Goal: Information Seeking & Learning: Find specific fact

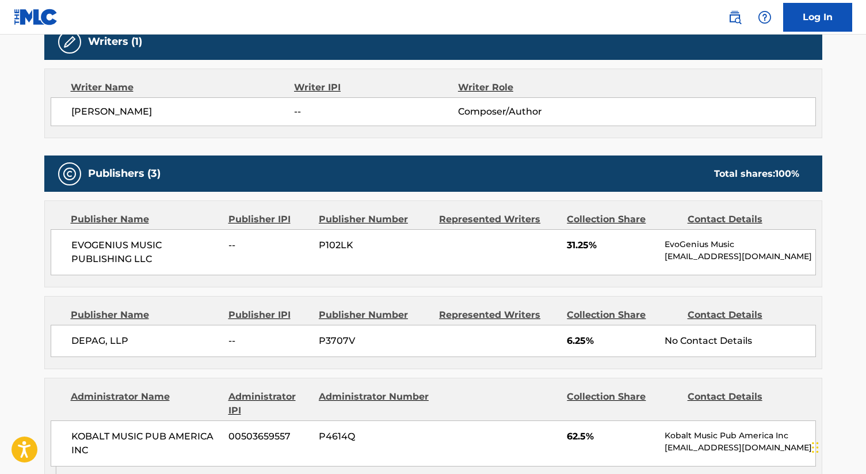
scroll to position [467, 0]
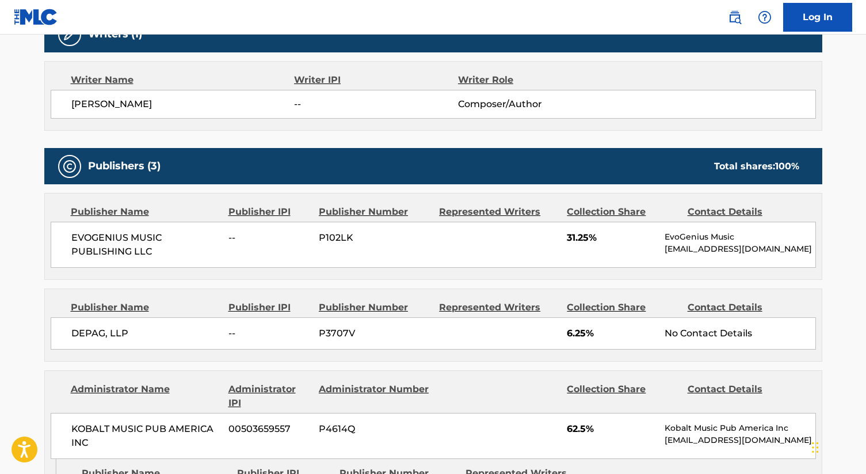
click at [325, 340] on span "P3707V" at bounding box center [375, 333] width 112 height 14
click at [325, 338] on span "P3707V" at bounding box center [375, 333] width 112 height 14
click at [128, 340] on span "DEPAG, LLP" at bounding box center [145, 333] width 149 height 14
click at [106, 340] on span "DEPAG, LLP" at bounding box center [145, 333] width 149 height 14
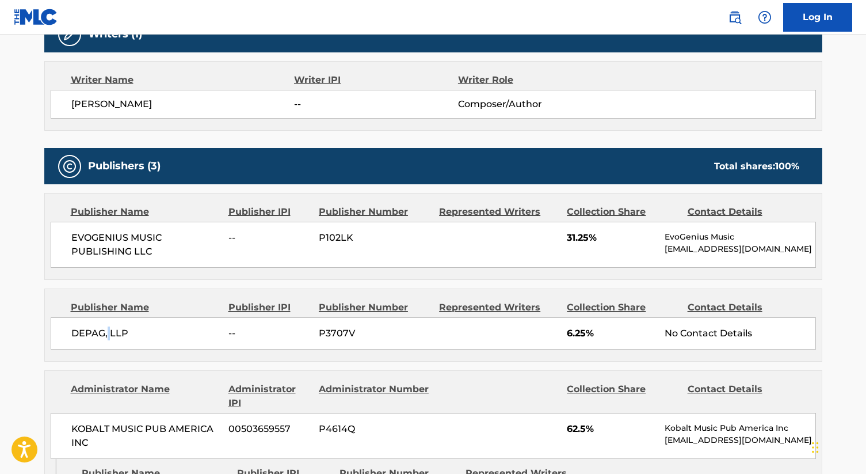
click at [106, 340] on span "DEPAG, LLP" at bounding box center [145, 333] width 149 height 14
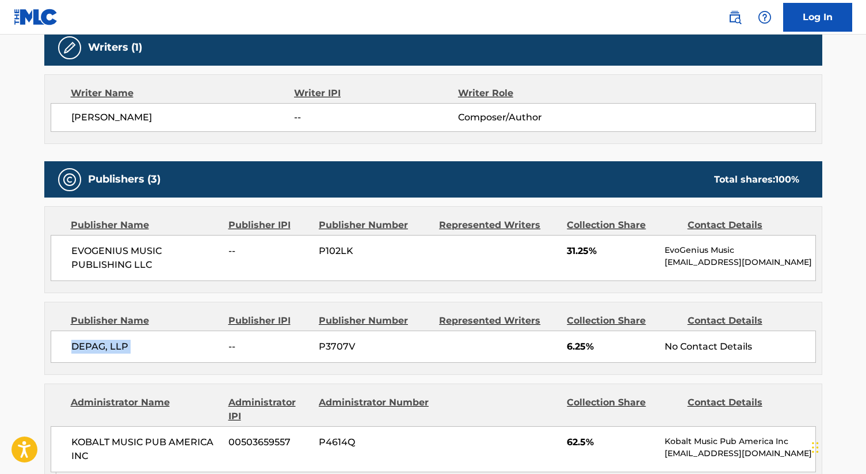
scroll to position [454, 0]
click at [64, 257] on div "EVOGENIUS MUSIC PUBLISHING LLC -- P102LK 31.25% EvoGenius Music [EMAIL_ADDRESS]…" at bounding box center [434, 258] width 766 height 46
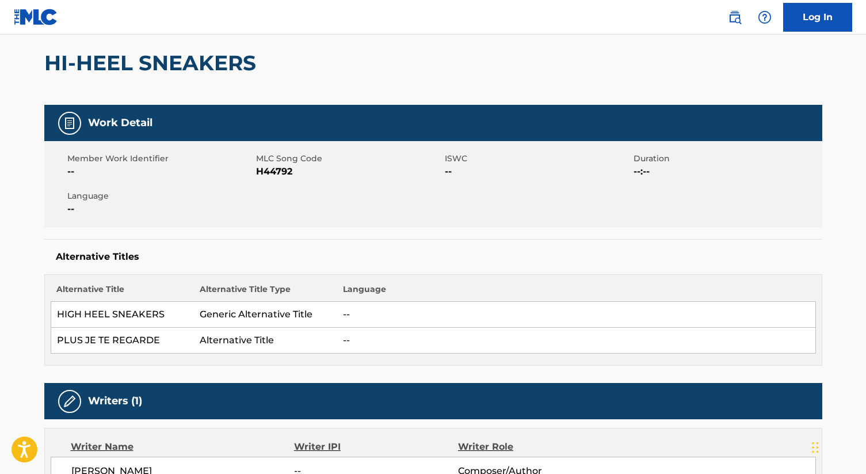
scroll to position [0, 0]
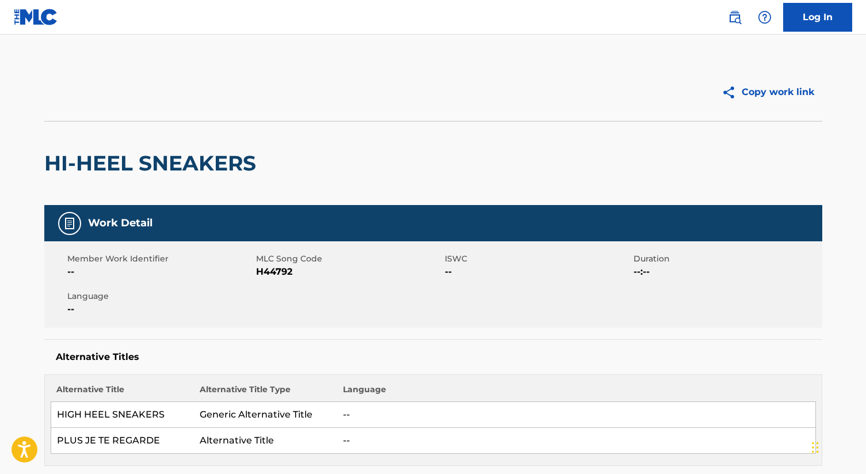
click at [266, 269] on span "H44792" at bounding box center [349, 272] width 186 height 14
click at [264, 262] on span "MLC Song Code" at bounding box center [349, 259] width 186 height 12
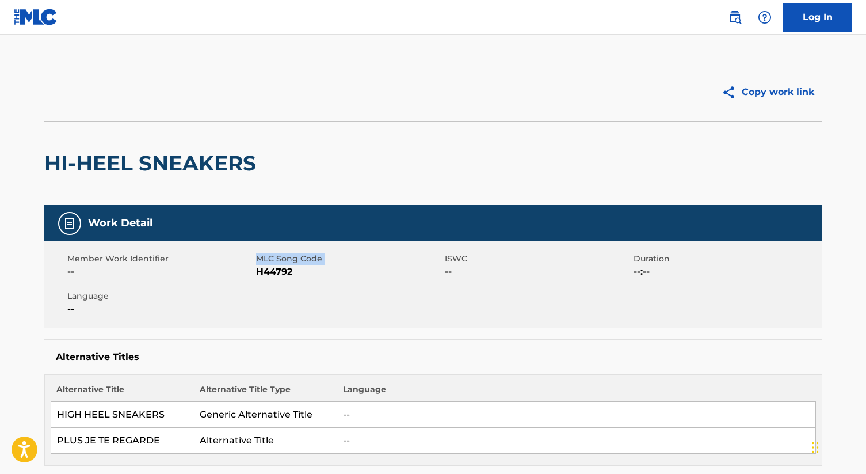
click at [264, 262] on span "MLC Song Code" at bounding box center [349, 259] width 186 height 12
click at [270, 281] on div "Member Work Identifier -- MLC Song Code H44792 ISWC -- Duration --:-- Language …" at bounding box center [433, 284] width 778 height 86
drag, startPoint x: 292, startPoint y: 277, endPoint x: 254, endPoint y: 258, distance: 42.5
click at [254, 258] on div "Member Work Identifier -- MLC Song Code H44792 ISWC -- Duration --:-- Language …" at bounding box center [433, 284] width 778 height 86
click at [254, 258] on div "Member Work Identifier --" at bounding box center [161, 266] width 189 height 26
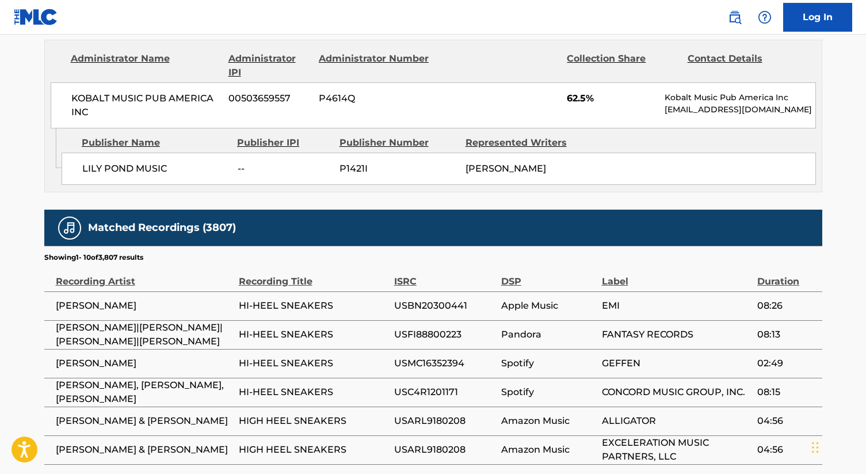
scroll to position [1034, 0]
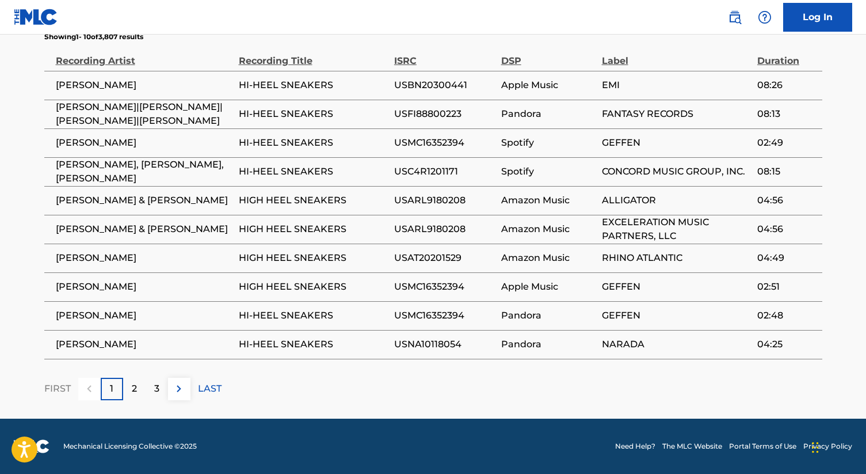
click at [268, 387] on div "FIRST 1 2 3 LAST" at bounding box center [433, 389] width 778 height 22
click at [134, 393] on p "2" at bounding box center [134, 389] width 5 height 14
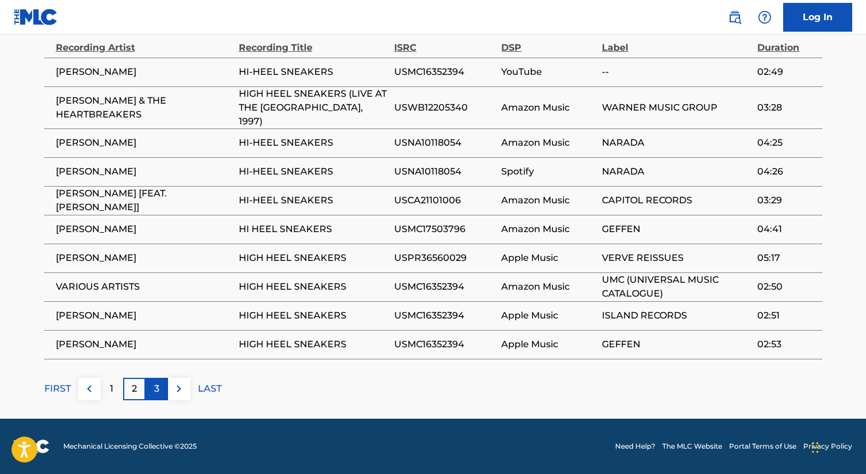
click at [154, 390] on p "3" at bounding box center [156, 389] width 5 height 14
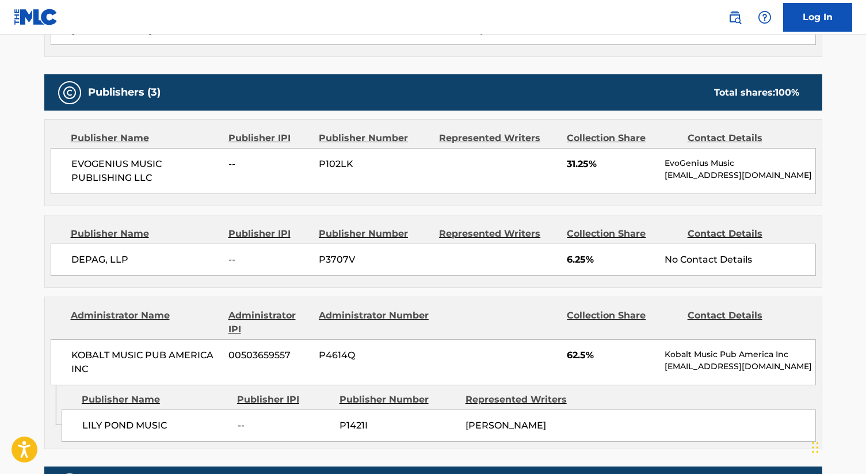
scroll to position [541, 0]
